Goal: Transaction & Acquisition: Purchase product/service

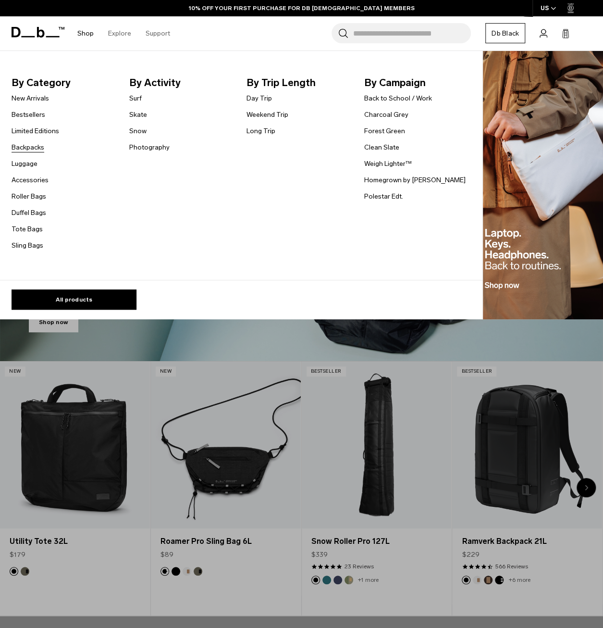
click at [25, 144] on link "Backpacks" at bounding box center [28, 147] width 33 height 10
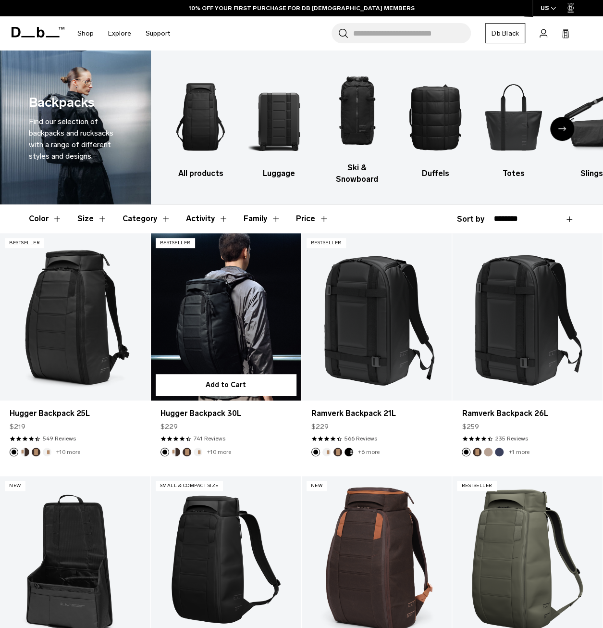
click at [232, 291] on link "Hugger Backpack 30L" at bounding box center [226, 316] width 150 height 167
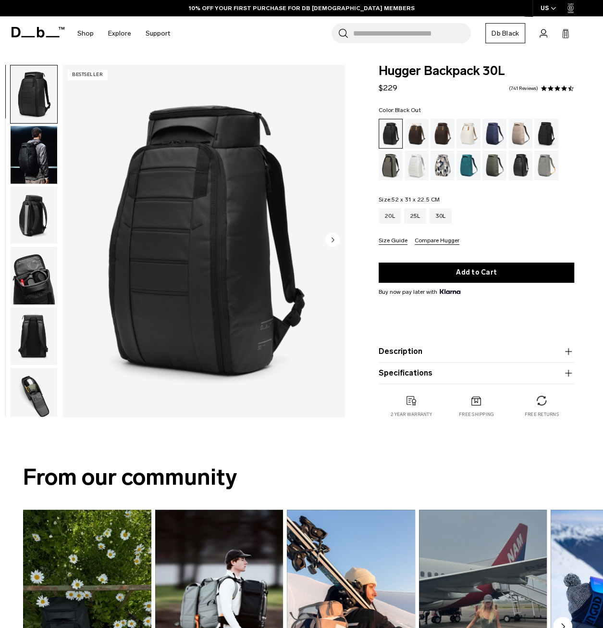
click at [30, 279] on img "button" at bounding box center [34, 276] width 47 height 58
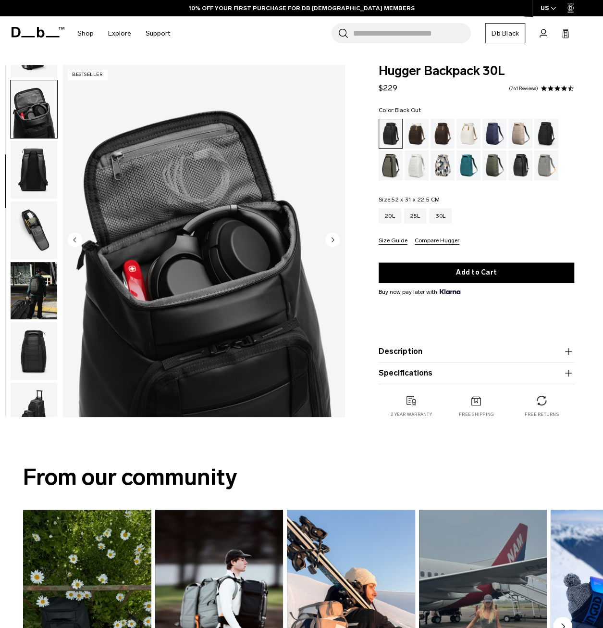
scroll to position [182, 0]
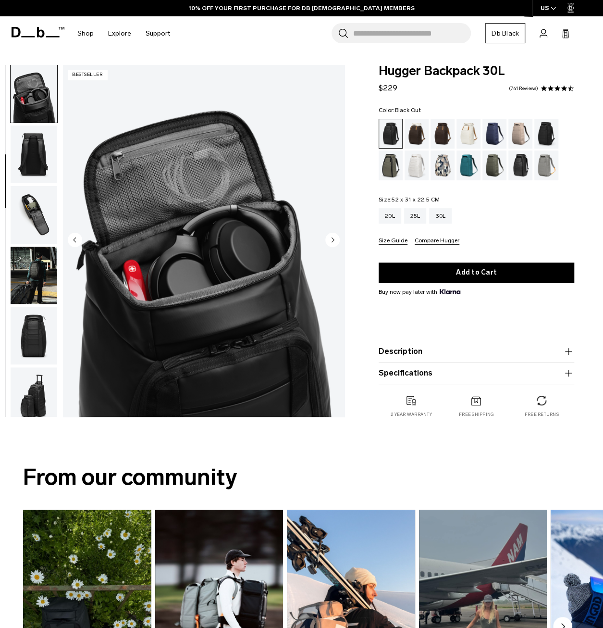
click at [39, 322] on img "button" at bounding box center [34, 336] width 47 height 58
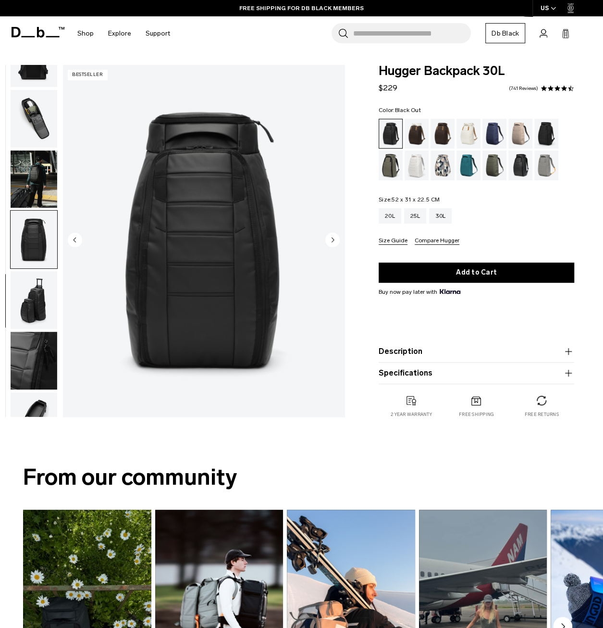
scroll to position [312, 0]
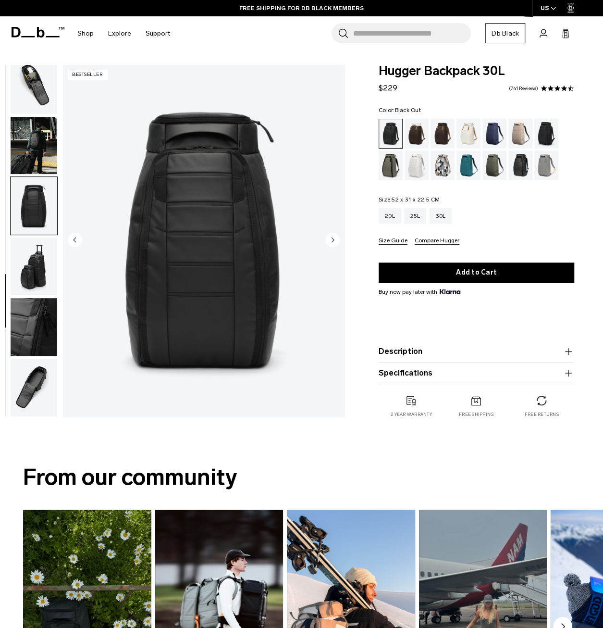
click at [33, 280] on img "button" at bounding box center [34, 266] width 47 height 58
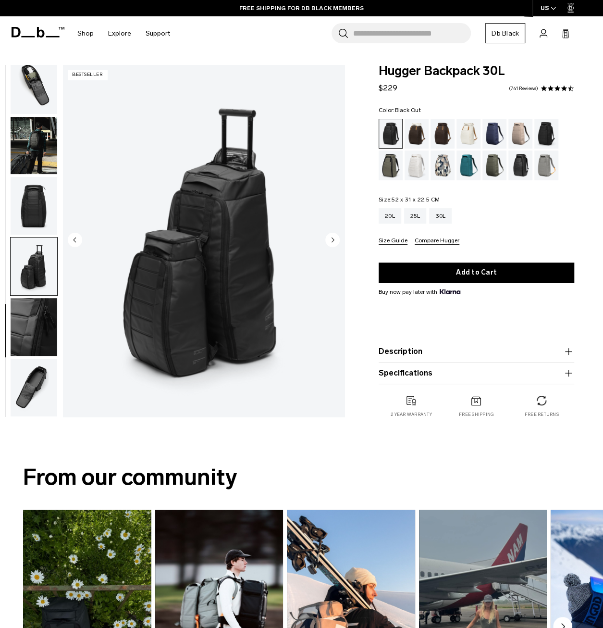
click at [40, 384] on img "button" at bounding box center [34, 388] width 47 height 58
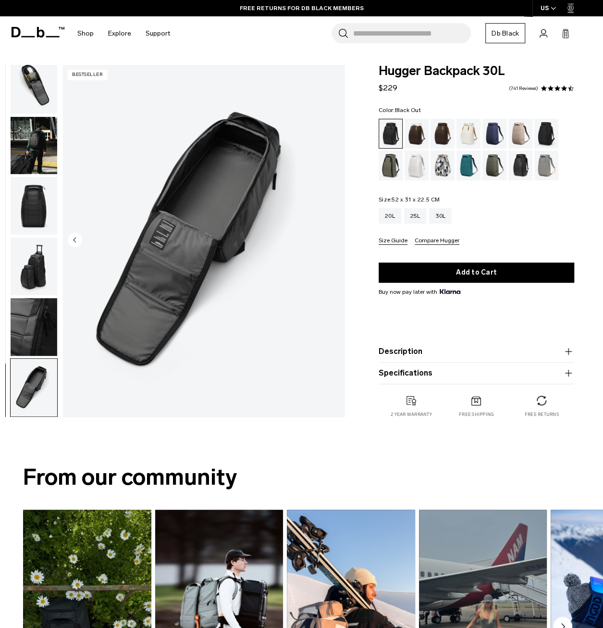
scroll to position [144, 0]
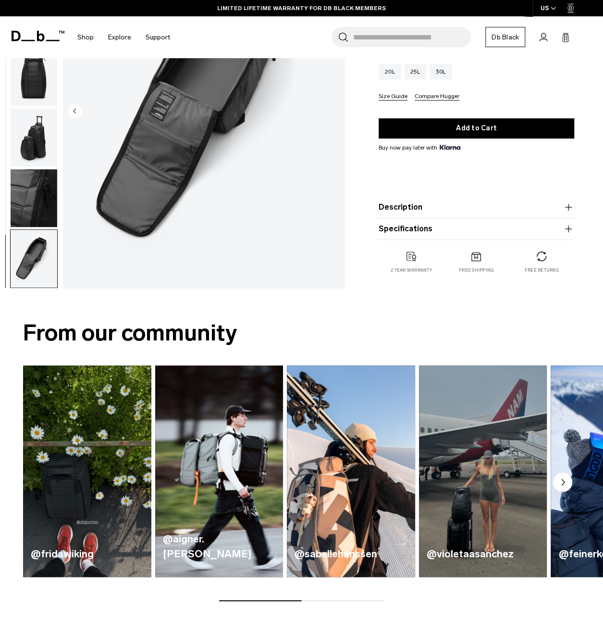
click at [30, 140] on img "button" at bounding box center [34, 138] width 47 height 58
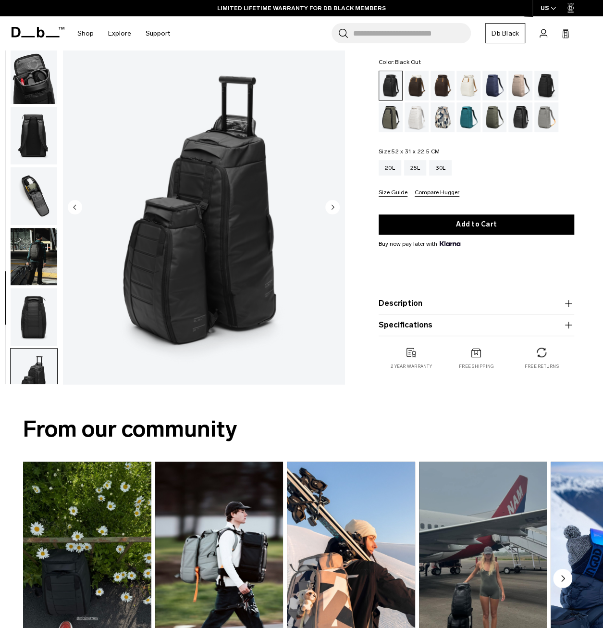
scroll to position [72, 0]
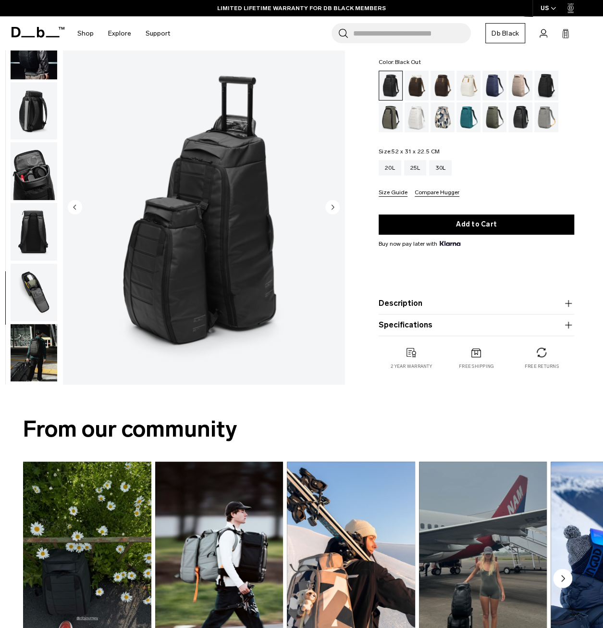
click at [22, 219] on img "button" at bounding box center [34, 232] width 47 height 58
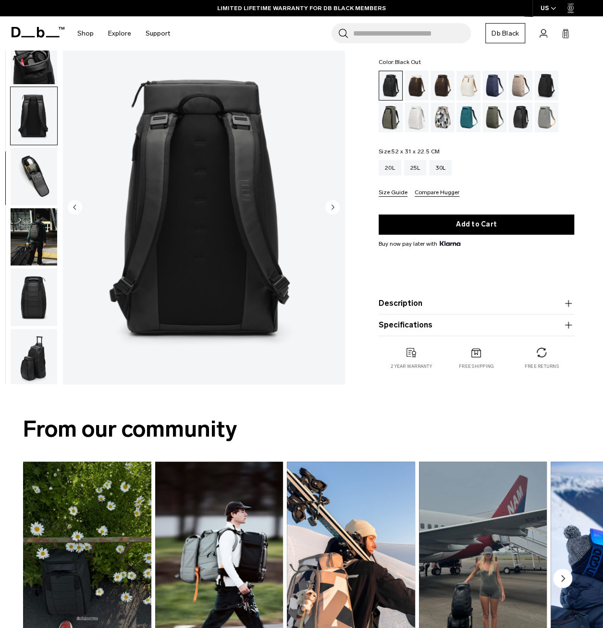
scroll to position [242, 0]
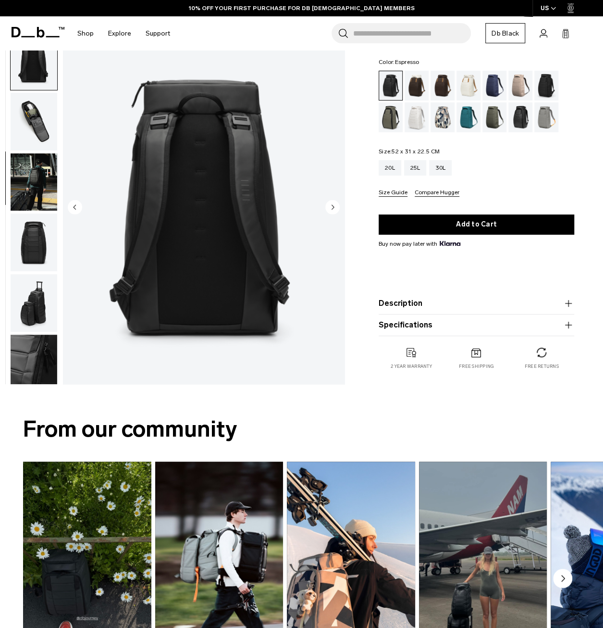
click at [432, 78] on div "Espresso" at bounding box center [443, 86] width 25 height 30
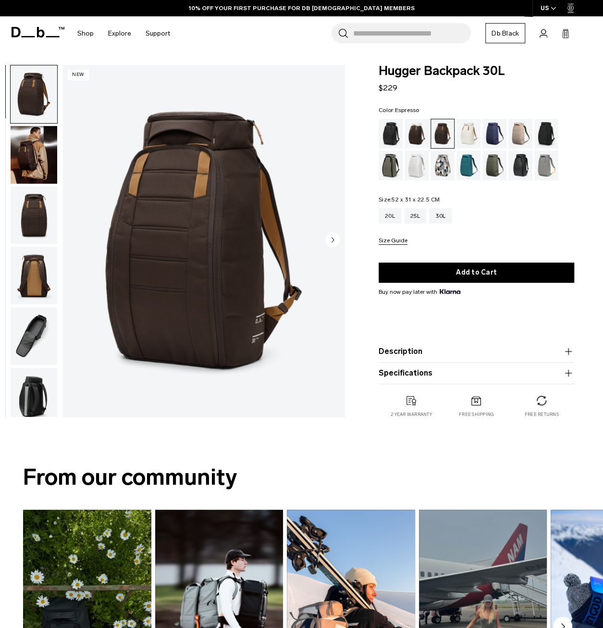
click at [37, 282] on img "button" at bounding box center [34, 276] width 47 height 58
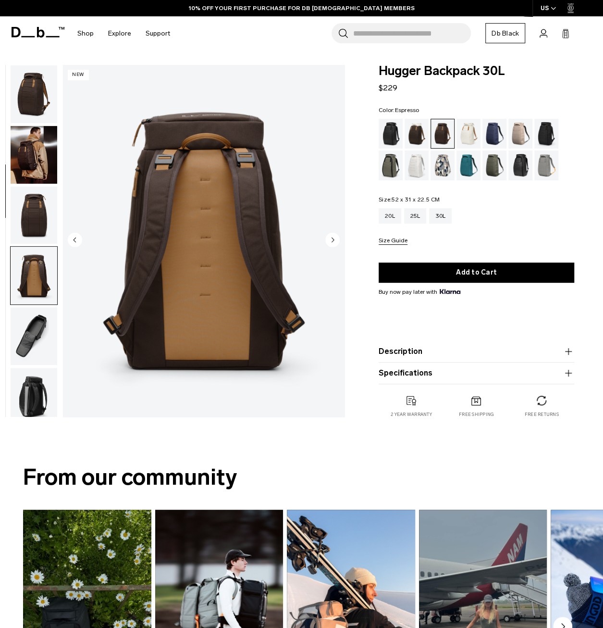
scroll to position [182, 0]
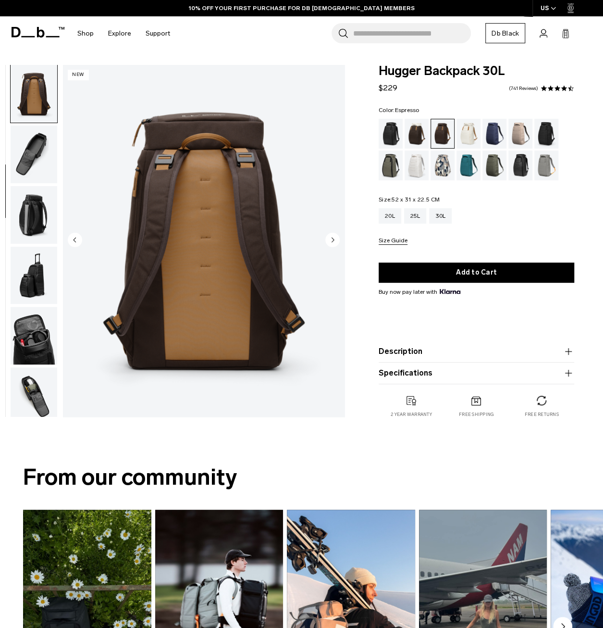
click at [39, 287] on img "button" at bounding box center [34, 276] width 47 height 58
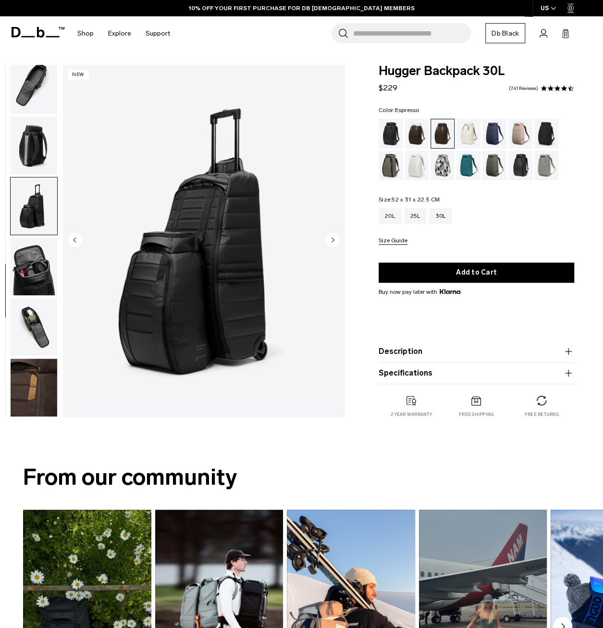
scroll to position [251, 0]
click at [31, 324] on img "button" at bounding box center [34, 327] width 47 height 58
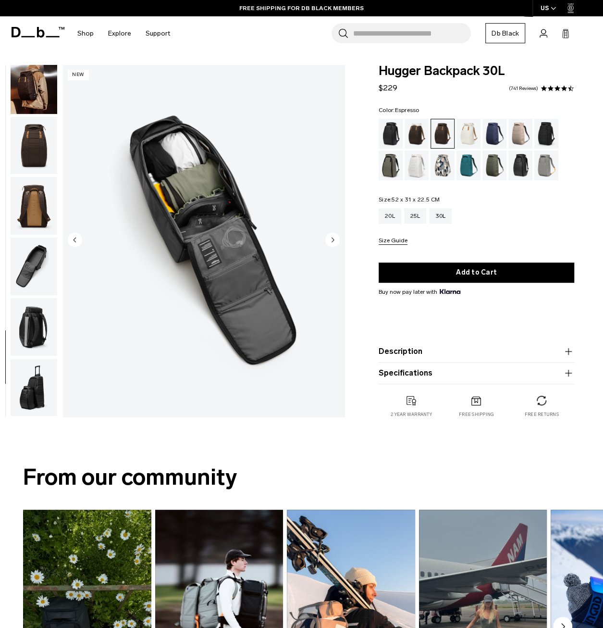
scroll to position [107, 0]
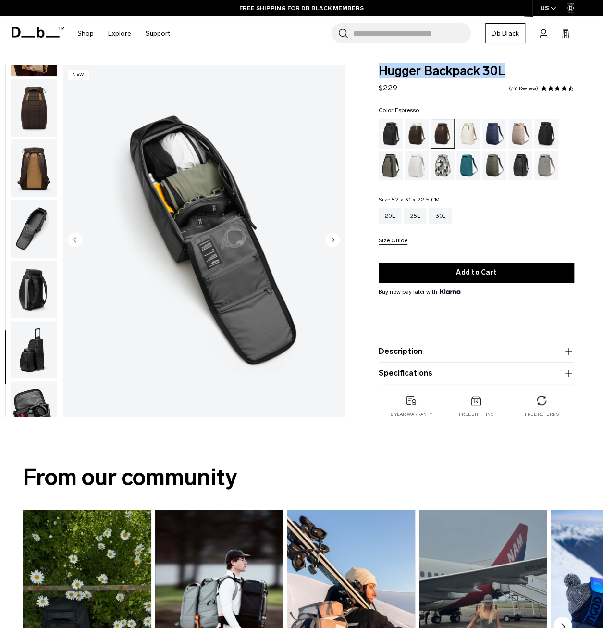
drag, startPoint x: 514, startPoint y: 70, endPoint x: 382, endPoint y: 78, distance: 132.9
click at [382, 78] on div "Hugger Backpack 30L $229 4.6 star rating 741 Reviews" at bounding box center [477, 79] width 196 height 29
copy span "Hugger Backpack 30L"
